Goal: Task Accomplishment & Management: Manage account settings

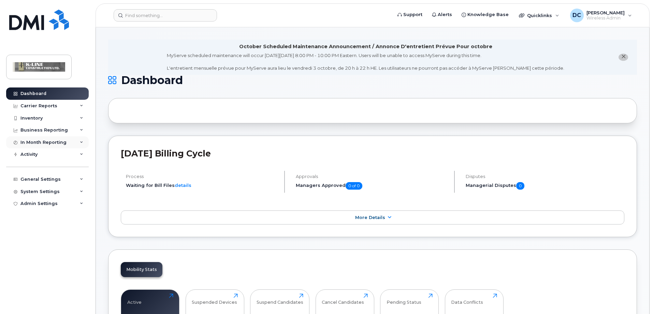
click at [80, 141] on icon at bounding box center [81, 142] width 3 height 3
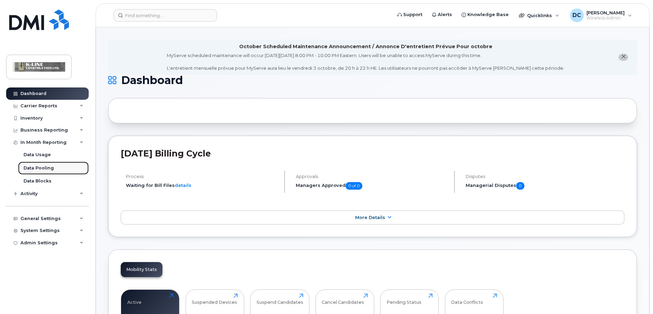
click at [56, 167] on link "Data Pooling" at bounding box center [53, 167] width 71 height 13
click at [557, 180] on div "Disputes Managerial Disputes 0" at bounding box center [543, 184] width 164 height 27
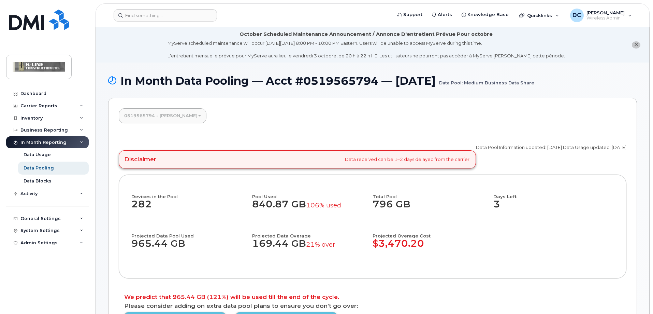
scroll to position [34, 0]
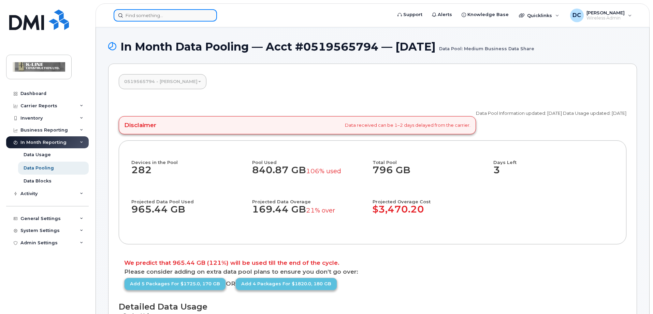
click at [150, 16] on input at bounding box center [165, 15] width 103 height 12
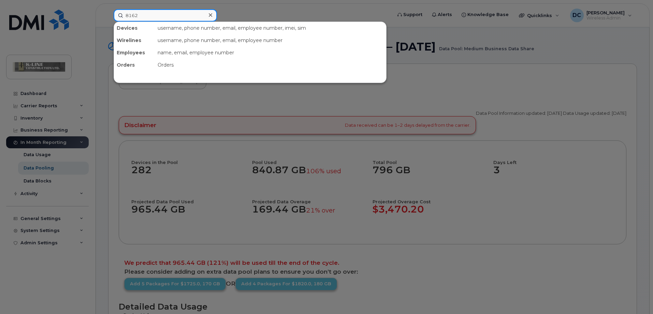
type input "8162"
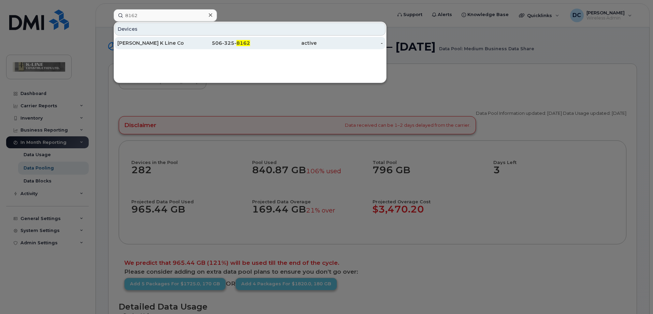
click at [168, 42] on div "Brian Thomas K Line Construction" at bounding box center [150, 43] width 67 height 7
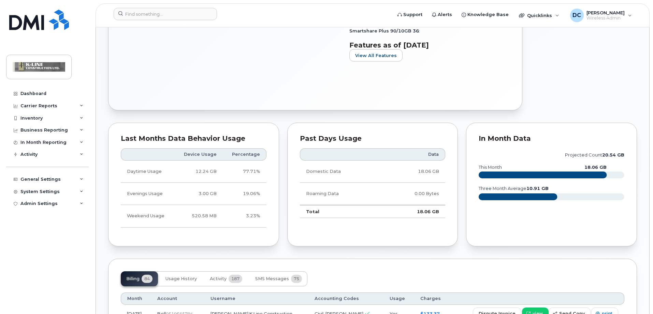
scroll to position [273, 0]
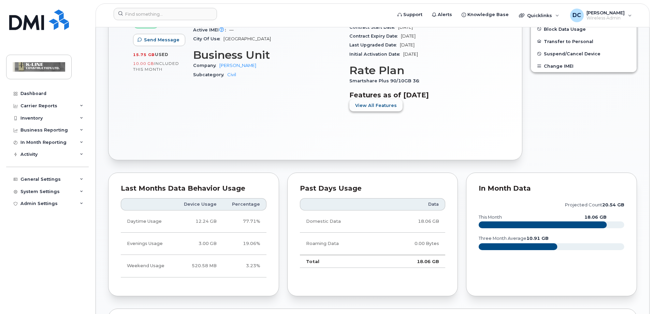
click at [388, 105] on span "View All Features" at bounding box center [376, 105] width 42 height 6
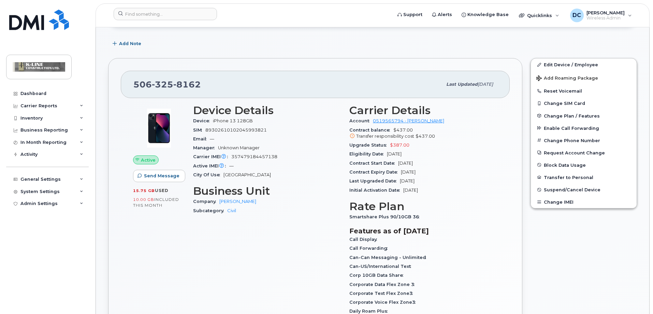
scroll to position [136, 0]
click at [30, 15] on img at bounding box center [39, 20] width 60 height 20
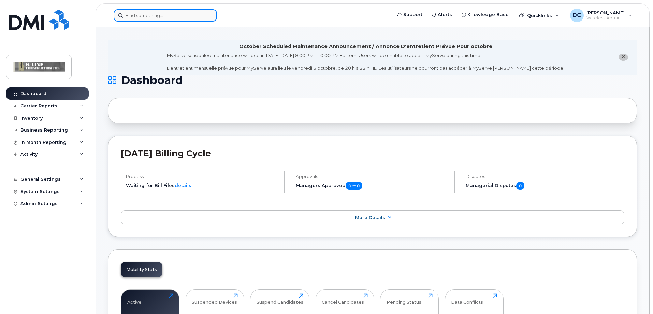
click at [151, 19] on input at bounding box center [165, 15] width 103 height 12
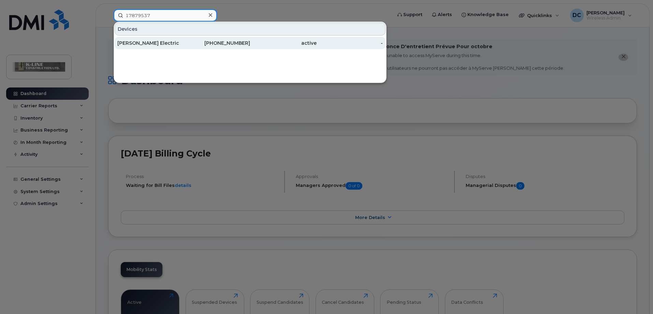
type input "17879537"
click at [147, 41] on div "Shane Dc Electric" at bounding box center [150, 43] width 67 height 7
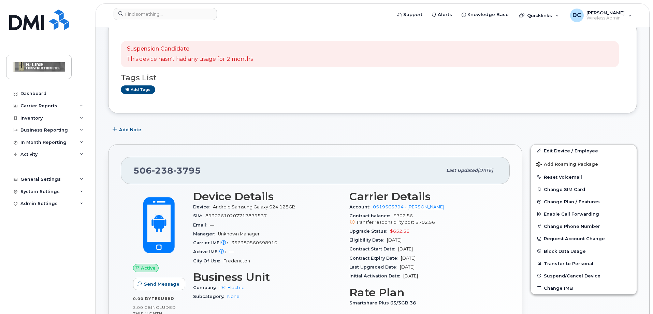
scroll to position [102, 0]
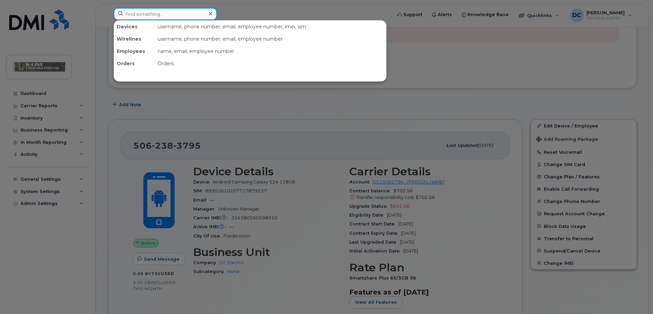
click at [147, 11] on input at bounding box center [165, 14] width 103 height 12
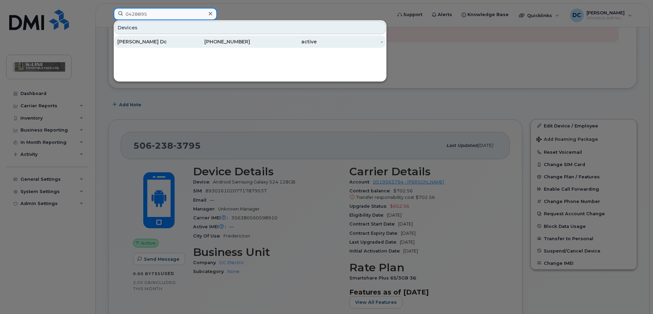
type input "0428895"
click at [149, 43] on div "[PERSON_NAME] Dc" at bounding box center [150, 41] width 67 height 7
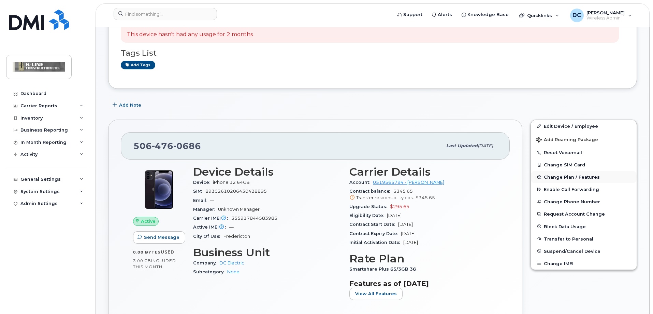
scroll to position [102, 0]
click at [571, 248] on span "Suspend/Cancel Device" at bounding box center [572, 250] width 57 height 5
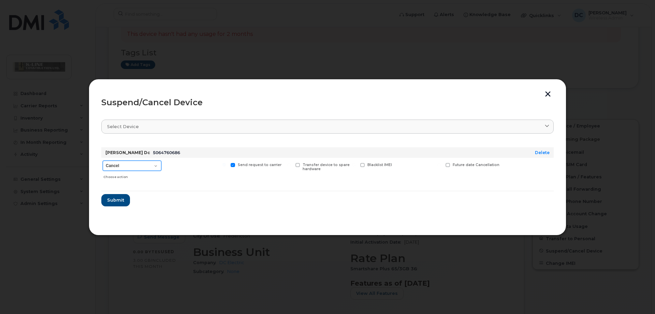
click at [153, 165] on select "Cancel Suspend - Extend Suspension Suspend - Reduced Rate Suspend - Full Rate S…" at bounding box center [132, 165] width 59 height 10
click at [117, 199] on span "Submit" at bounding box center [115, 200] width 17 height 6
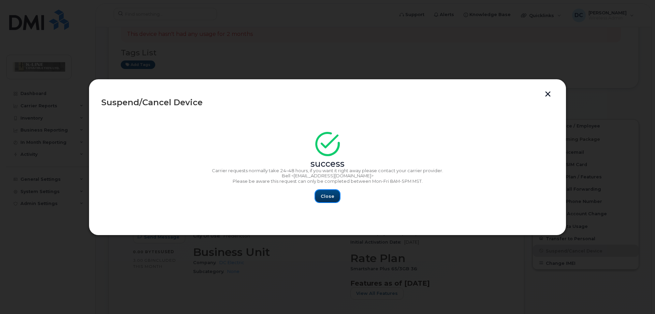
click at [324, 195] on span "Close" at bounding box center [328, 196] width 14 height 6
